Goal: Find contact information: Find contact information

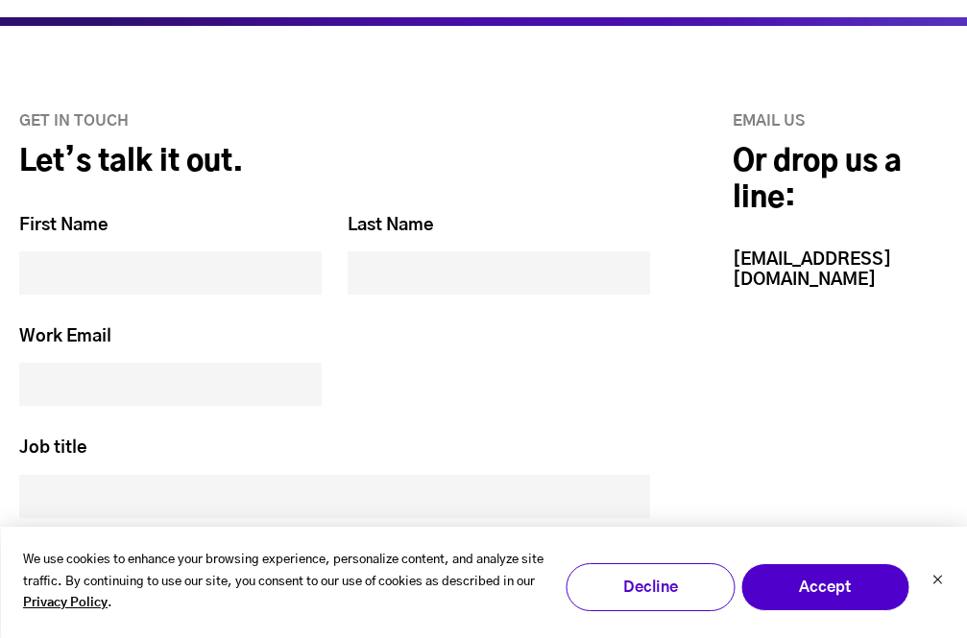
scroll to position [609, 0]
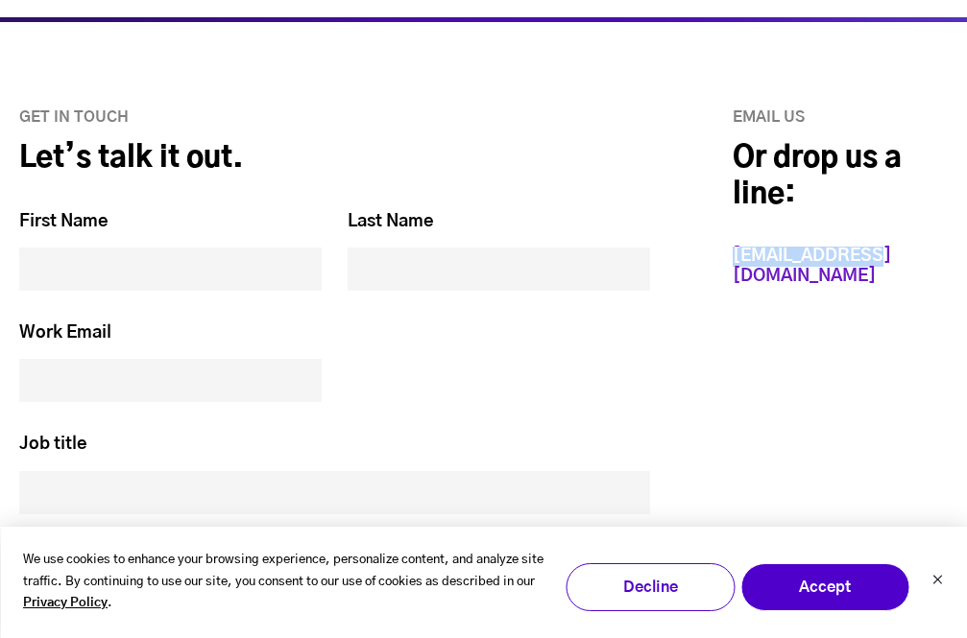
drag, startPoint x: 875, startPoint y: 255, endPoint x: 734, endPoint y: 261, distance: 141.2
click at [734, 261] on div "Email us Or drop us a line: hello@heady.io" at bounding box center [808, 454] width 278 height 693
copy link "[EMAIL_ADDRESS][DOMAIN_NAME]"
click at [633, 421] on fieldset "Work Email *" at bounding box center [334, 377] width 631 height 111
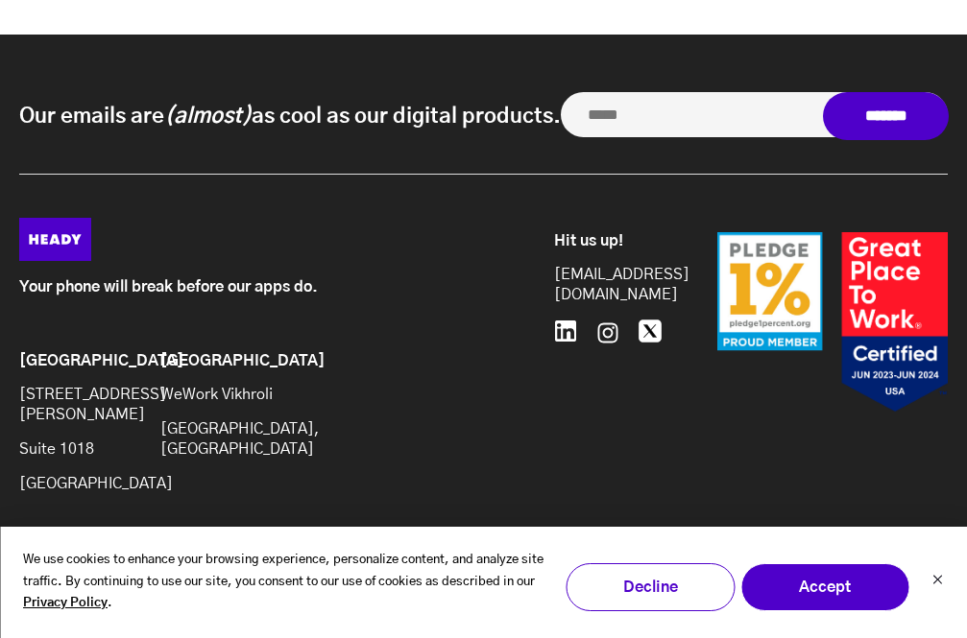
scroll to position [1484, 0]
